Goal: Task Accomplishment & Management: Use online tool/utility

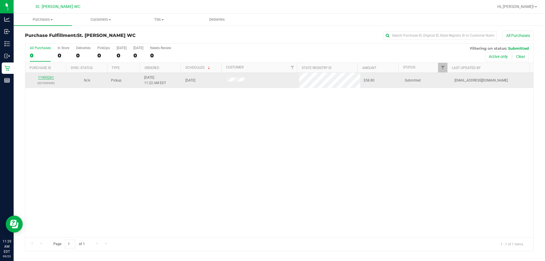
click at [45, 76] on link "11993261" at bounding box center [46, 77] width 16 height 4
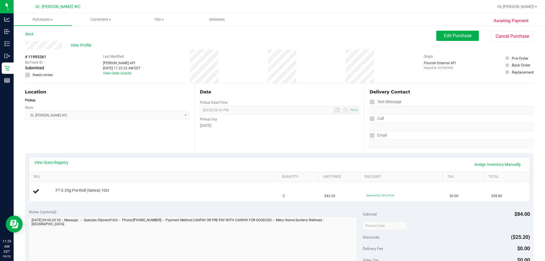
click at [60, 164] on link "View State Registry" at bounding box center [51, 162] width 34 height 6
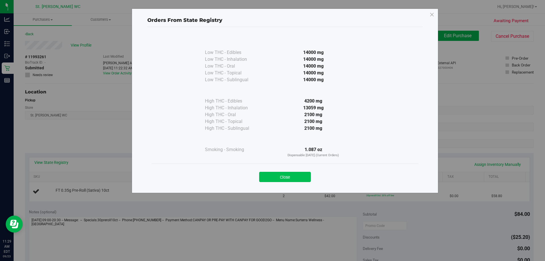
click at [271, 176] on button "Close" at bounding box center [285, 177] width 52 height 10
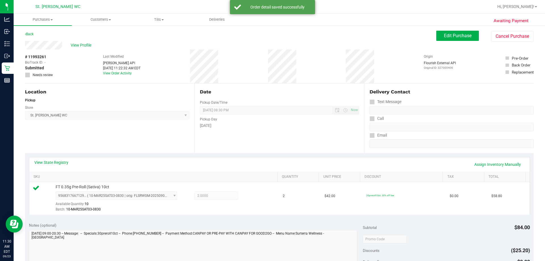
scroll to position [113, 0]
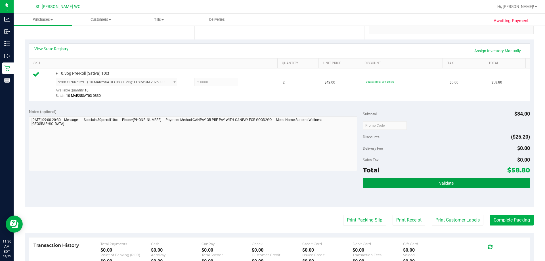
click at [271, 178] on button "Validate" at bounding box center [446, 183] width 167 height 10
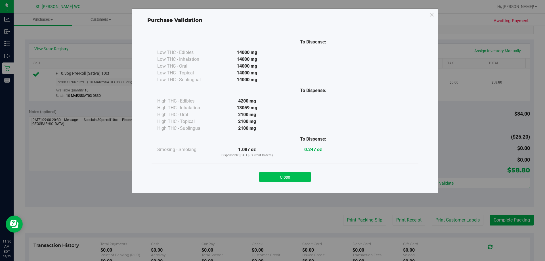
click at [271, 172] on button "Close" at bounding box center [285, 177] width 52 height 10
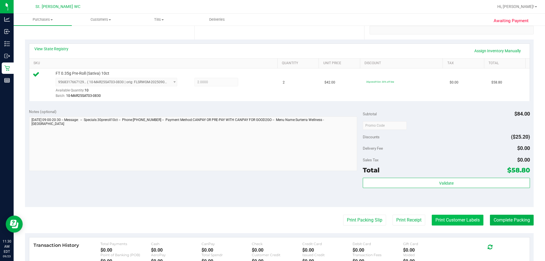
click at [271, 217] on button "Print Customer Labels" at bounding box center [457, 219] width 52 height 11
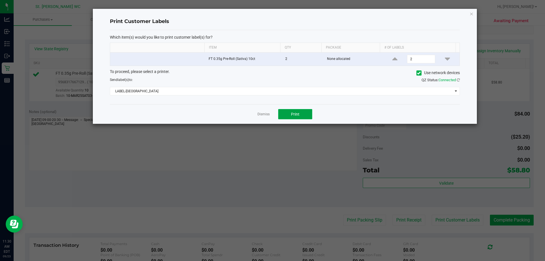
click at [271, 116] on span "Print" at bounding box center [295, 114] width 9 height 5
click at [268, 115] on link "Dismiss" at bounding box center [263, 114] width 12 height 5
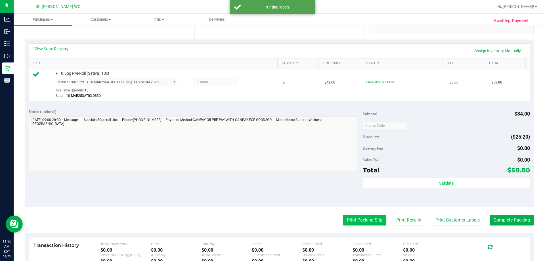
click at [271, 222] on button "Print Packing Slip" at bounding box center [364, 219] width 43 height 11
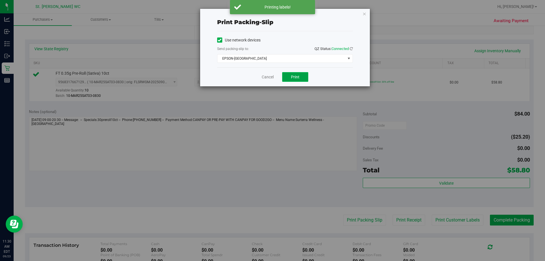
click at [271, 76] on span "Print" at bounding box center [295, 77] width 9 height 5
click at [268, 78] on link "Cancel" at bounding box center [268, 77] width 12 height 6
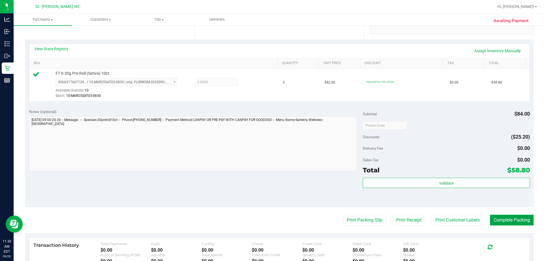
click at [271, 219] on button "Complete Packing" at bounding box center [512, 219] width 44 height 11
